Goal: Transaction & Acquisition: Purchase product/service

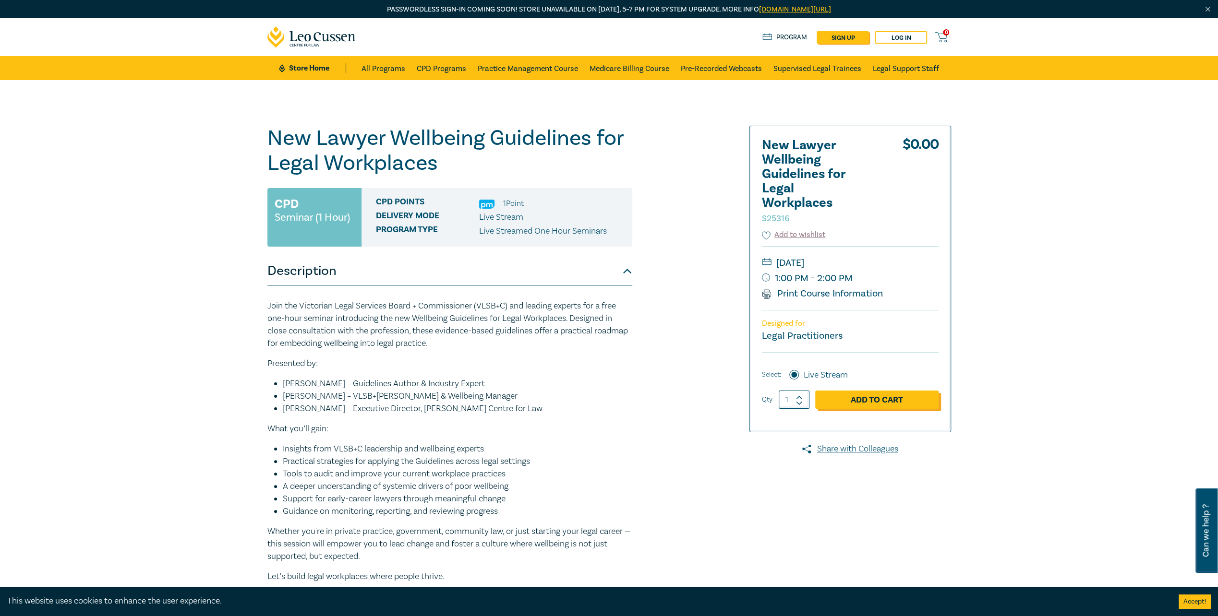
click at [849, 397] on link "Add to Cart" at bounding box center [876, 400] width 123 height 18
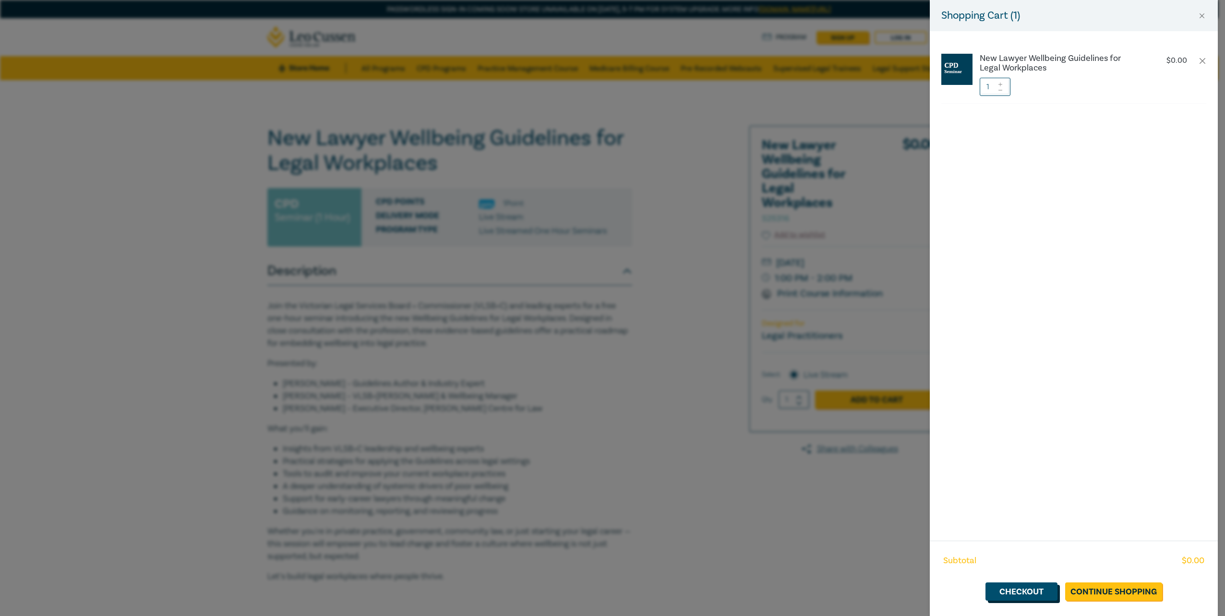
click at [1032, 598] on link "Checkout" at bounding box center [1021, 592] width 72 height 18
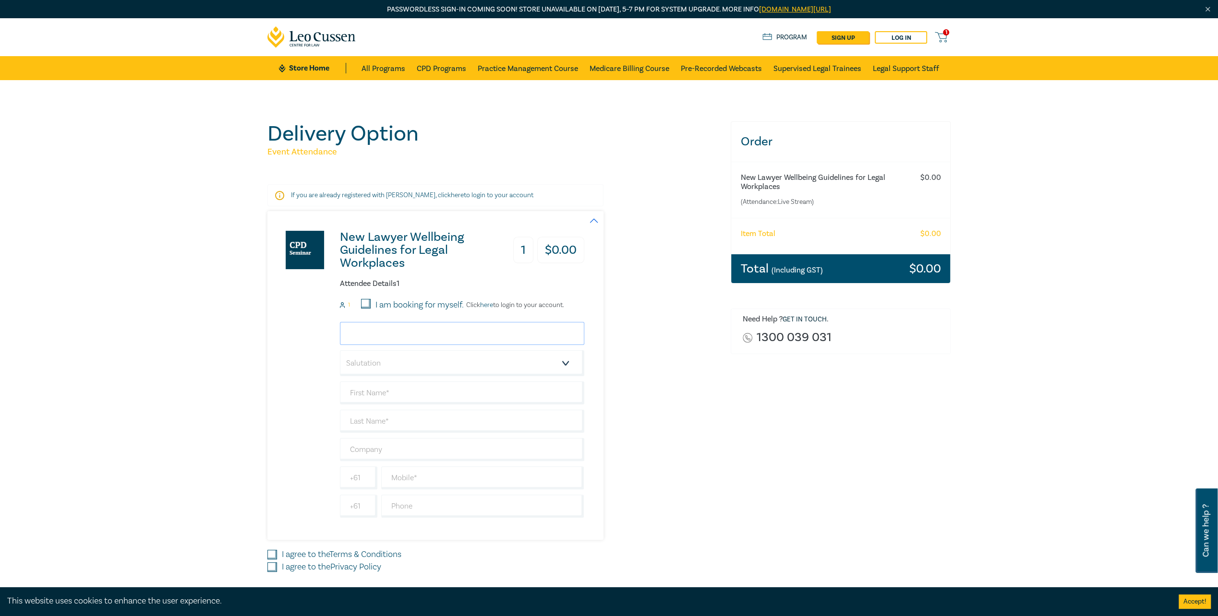
click at [396, 335] on input "email" at bounding box center [462, 333] width 244 height 23
type input "[EMAIL_ADDRESS][DOMAIN_NAME]"
type input "[PERSON_NAME]"
type input "[PERSON_NAME] [PERSON_NAME]"
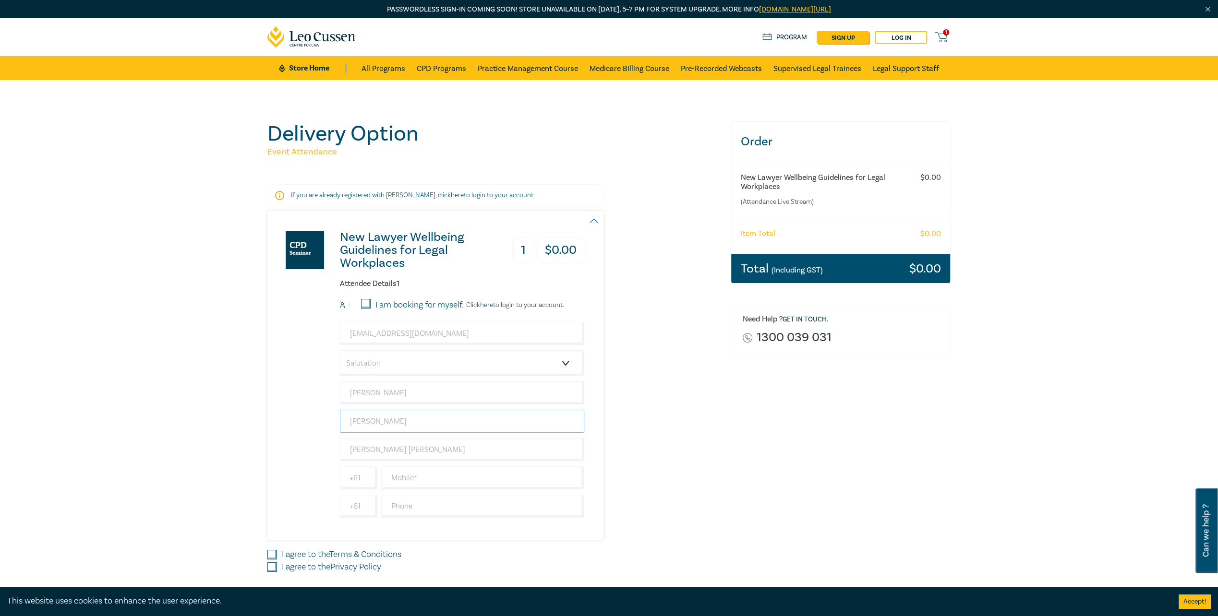
drag, startPoint x: 377, startPoint y: 420, endPoint x: 320, endPoint y: 422, distance: 56.7
click at [320, 422] on div "New Lawyer Wellbeing Guidelines for Legal Workplaces 1 $ 0.00 Attendee Details …" at bounding box center [425, 375] width 317 height 329
click at [372, 419] on input "[PERSON_NAME]" at bounding box center [462, 421] width 244 height 23
type input "[PERSON_NAME]"
click at [409, 473] on input "text" at bounding box center [482, 477] width 203 height 23
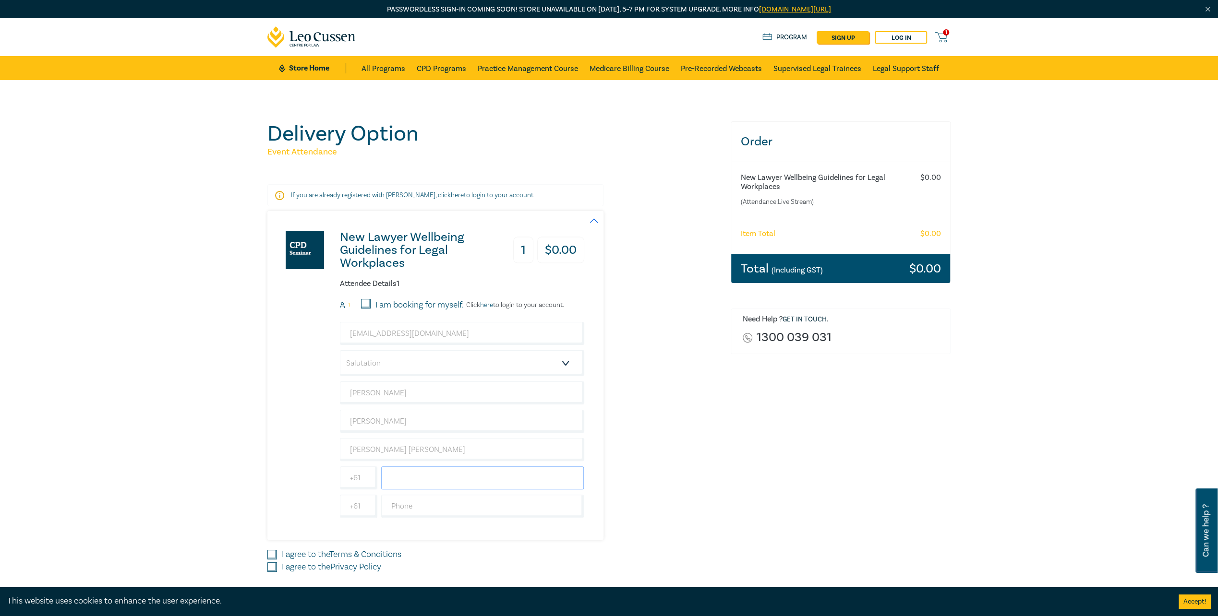
type input "0400537835"
click at [331, 554] on label "I agree to the Terms & Conditions" at bounding box center [341, 555] width 119 height 12
click at [277, 554] on input "I agree to the Terms & Conditions" at bounding box center [272, 555] width 10 height 10
checkbox input "true"
click at [331, 564] on label "I agree to the Privacy Policy" at bounding box center [331, 567] width 99 height 12
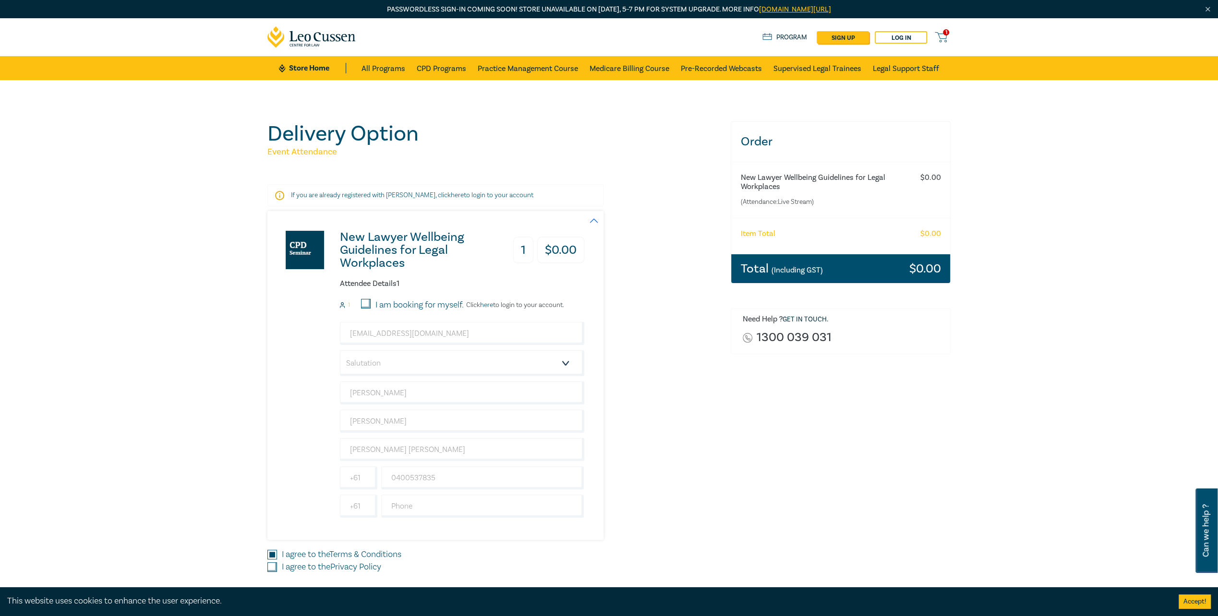
click at [277, 564] on input "I agree to the Privacy Policy" at bounding box center [272, 567] width 10 height 10
checkbox input "true"
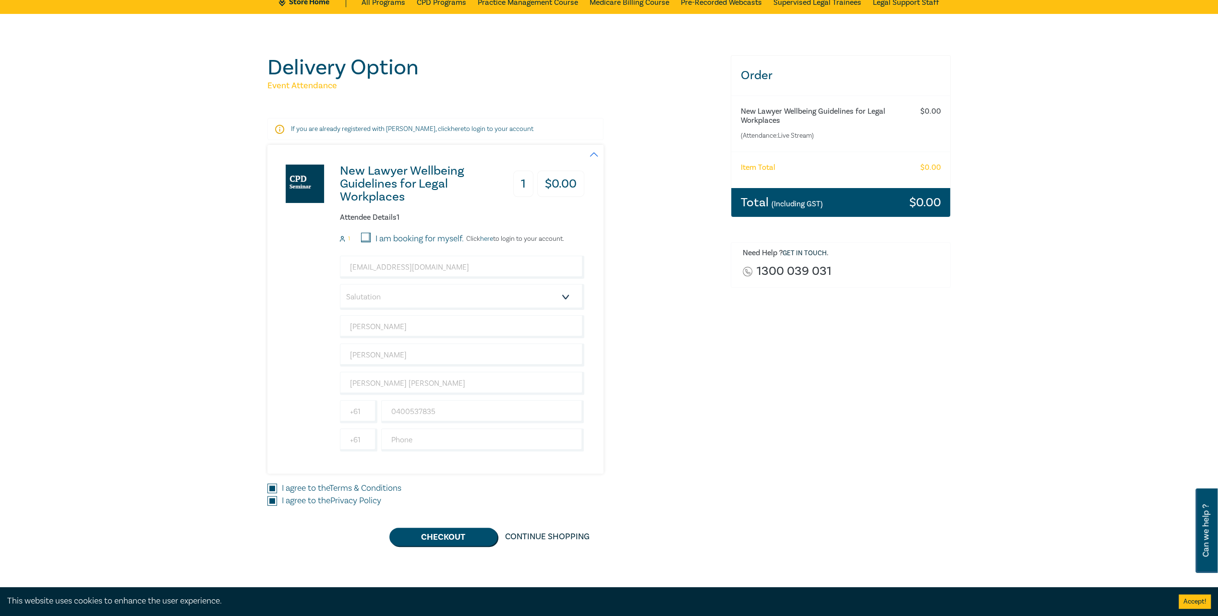
scroll to position [240, 0]
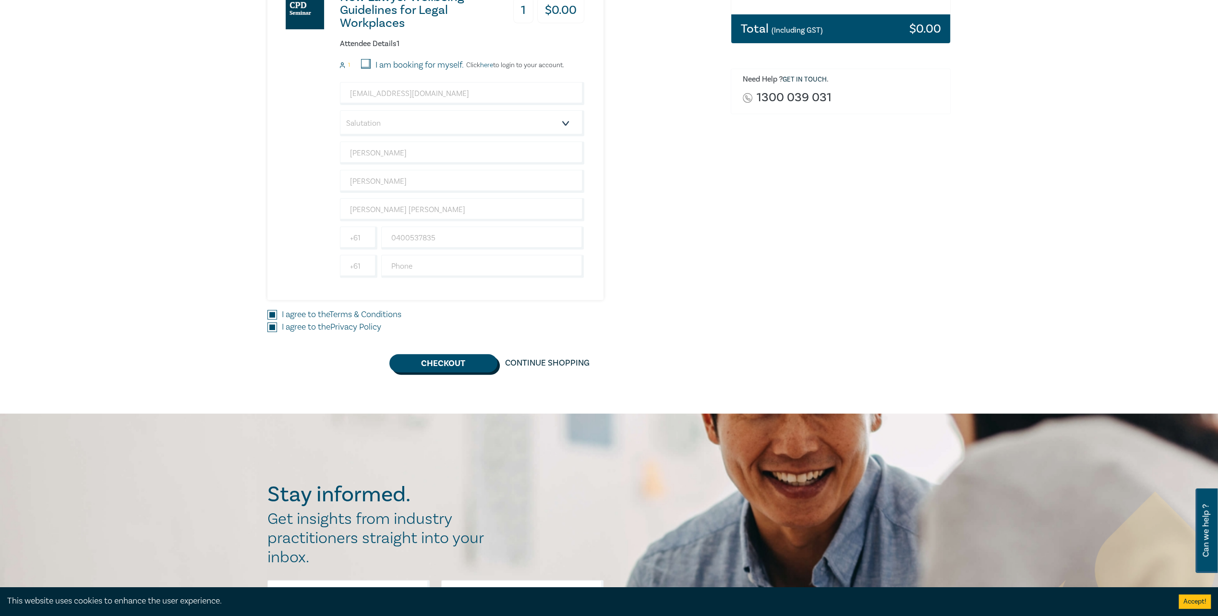
click at [477, 369] on button "Checkout" at bounding box center [443, 363] width 108 height 18
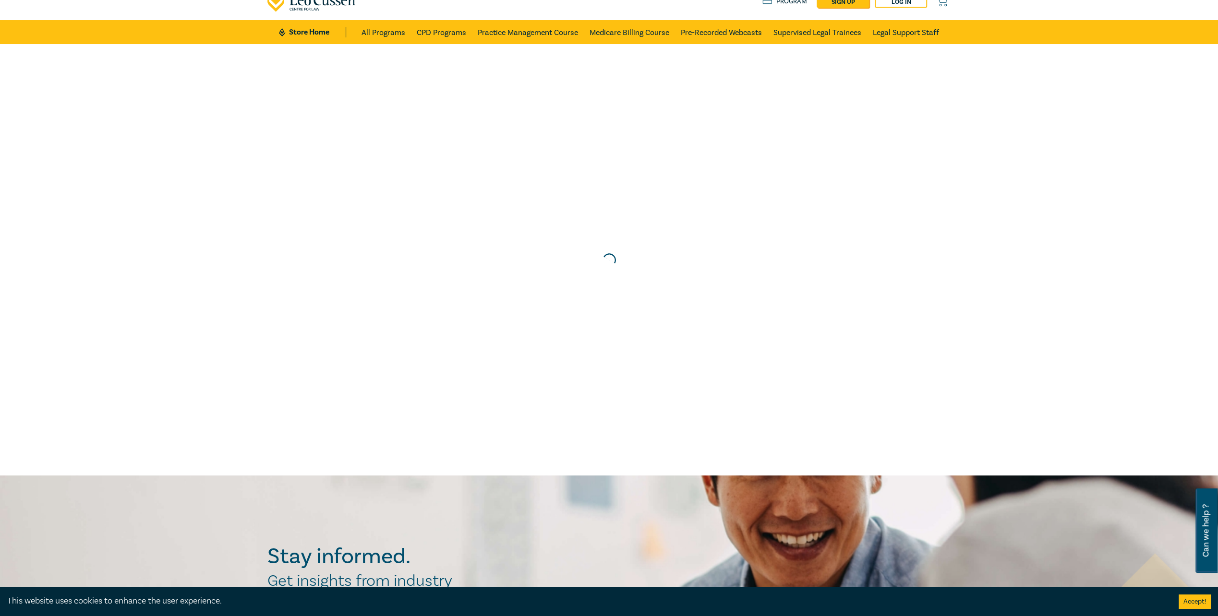
scroll to position [0, 0]
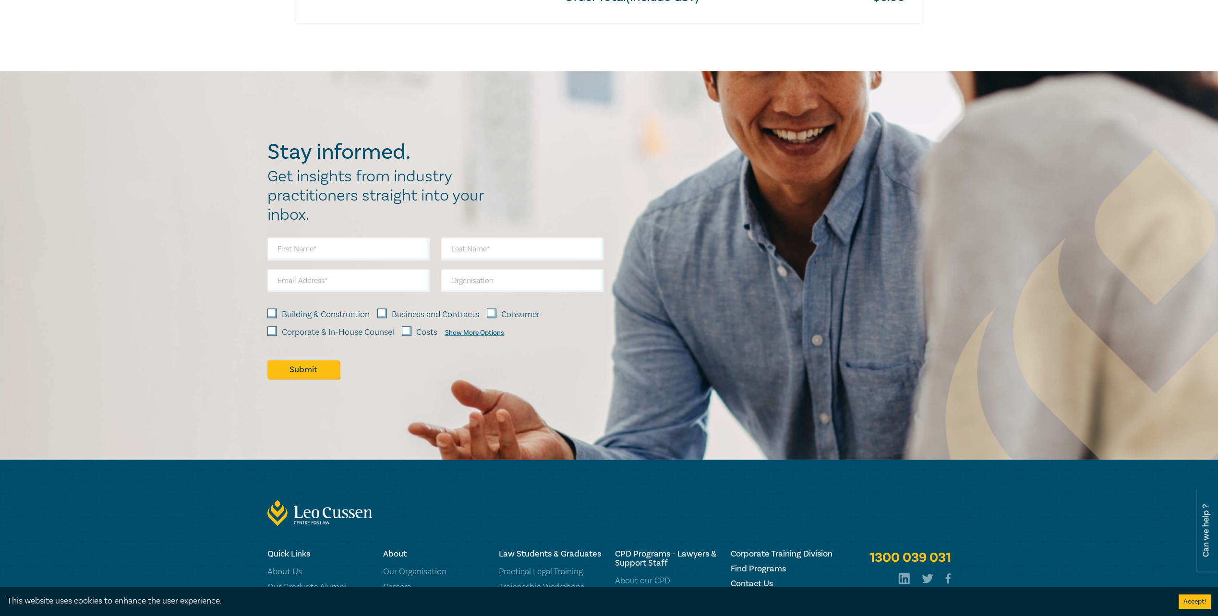
scroll to position [720, 0]
